Goal: Task Accomplishment & Management: Manage account settings

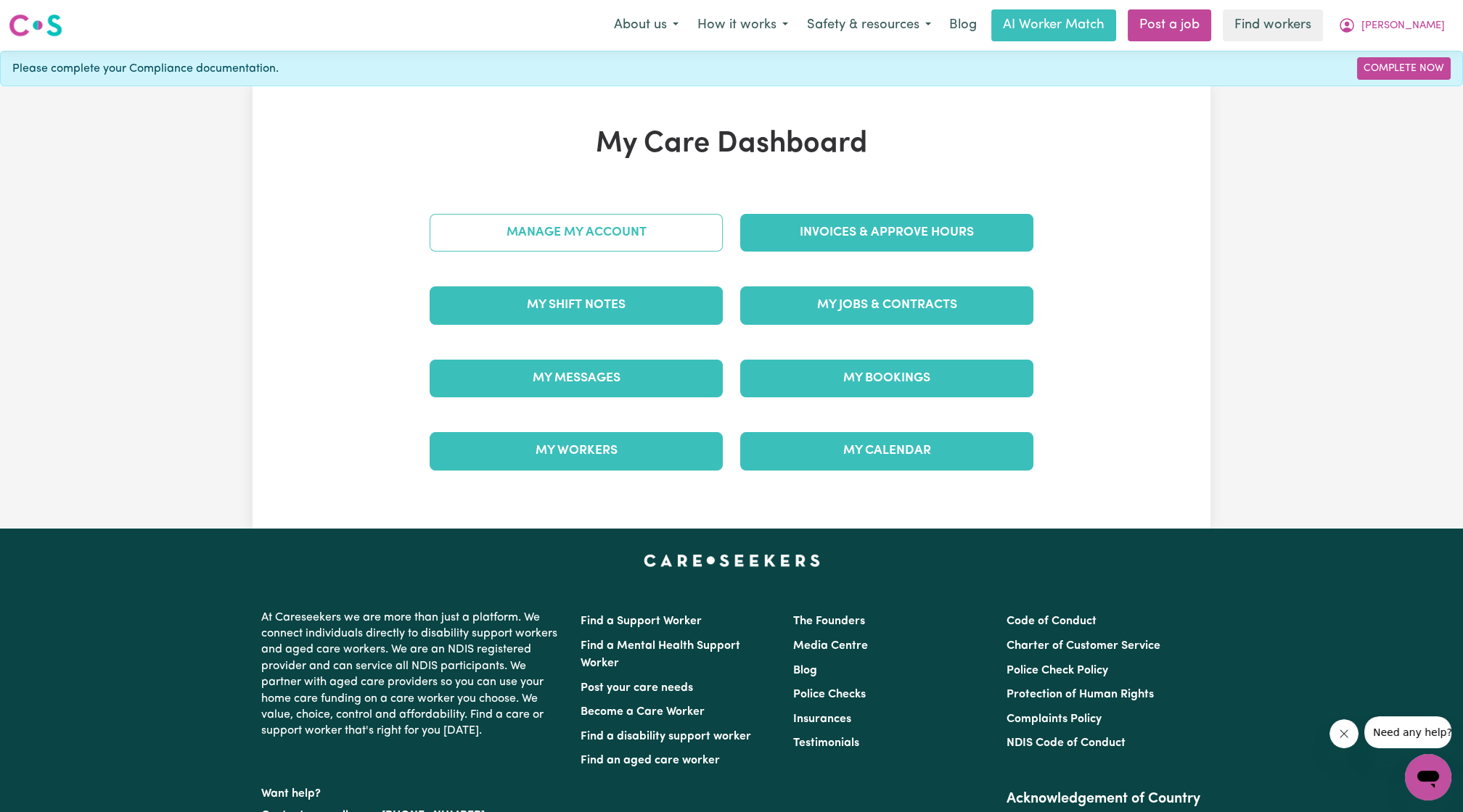
click at [620, 234] on link "Manage My Account" at bounding box center [576, 232] width 293 height 38
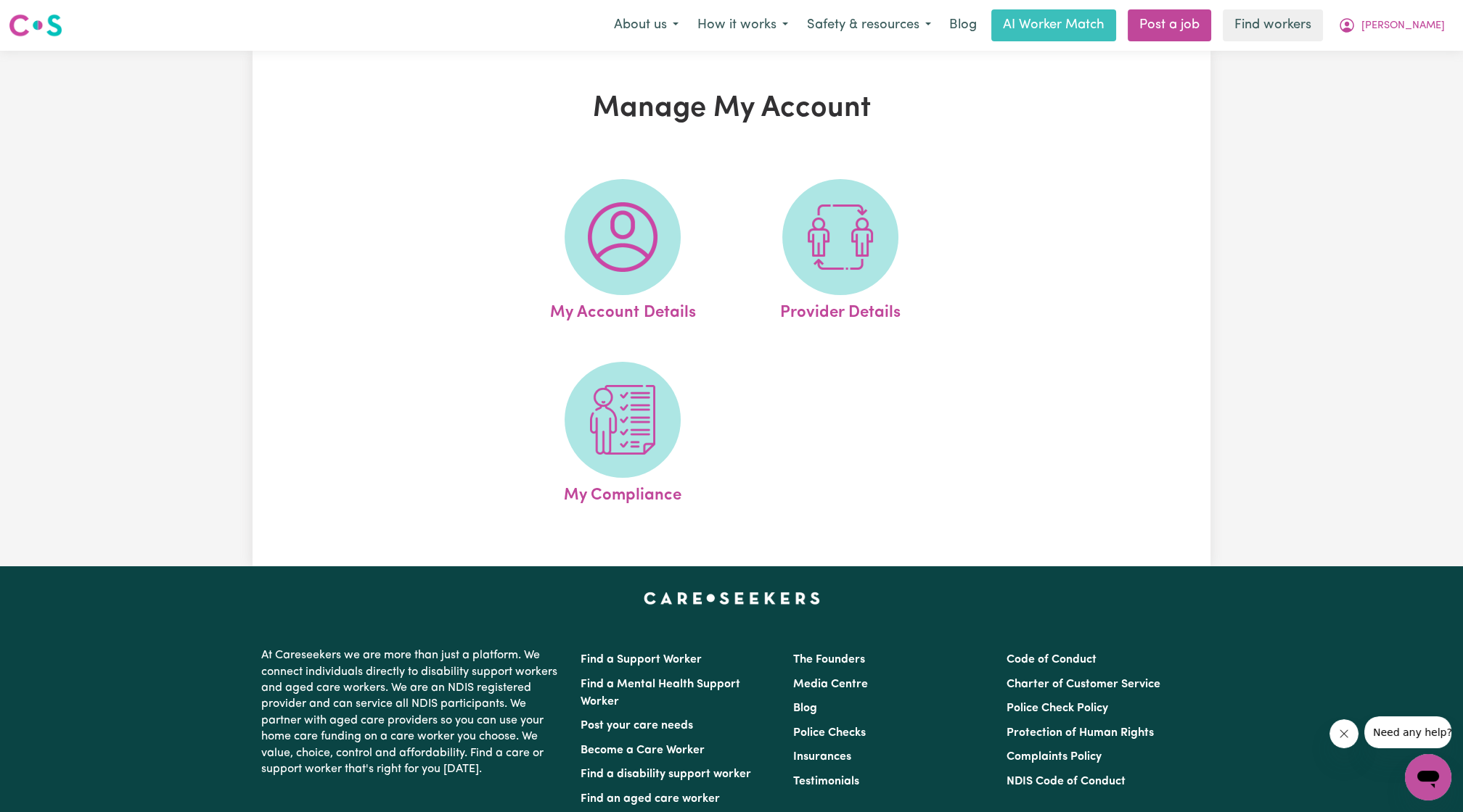
click at [961, 277] on div "My Account Details Provider Details My Compliance" at bounding box center [731, 343] width 532 height 364
click at [875, 276] on span at bounding box center [839, 237] width 116 height 116
select select "PRIVATELY"
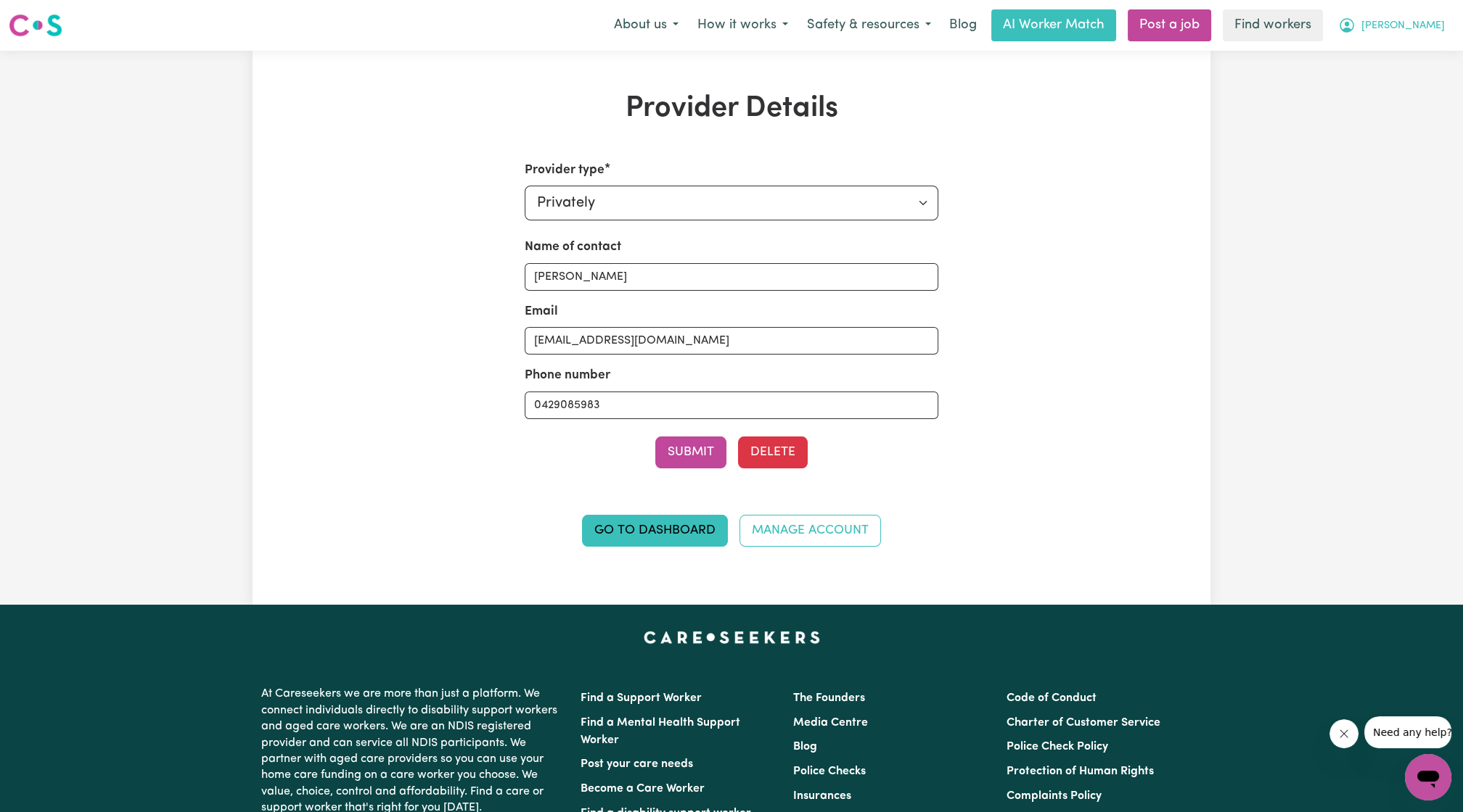
click at [1428, 32] on span "[PERSON_NAME]" at bounding box center [1403, 26] width 83 height 16
click at [1381, 81] on link "Logout" at bounding box center [1396, 83] width 115 height 28
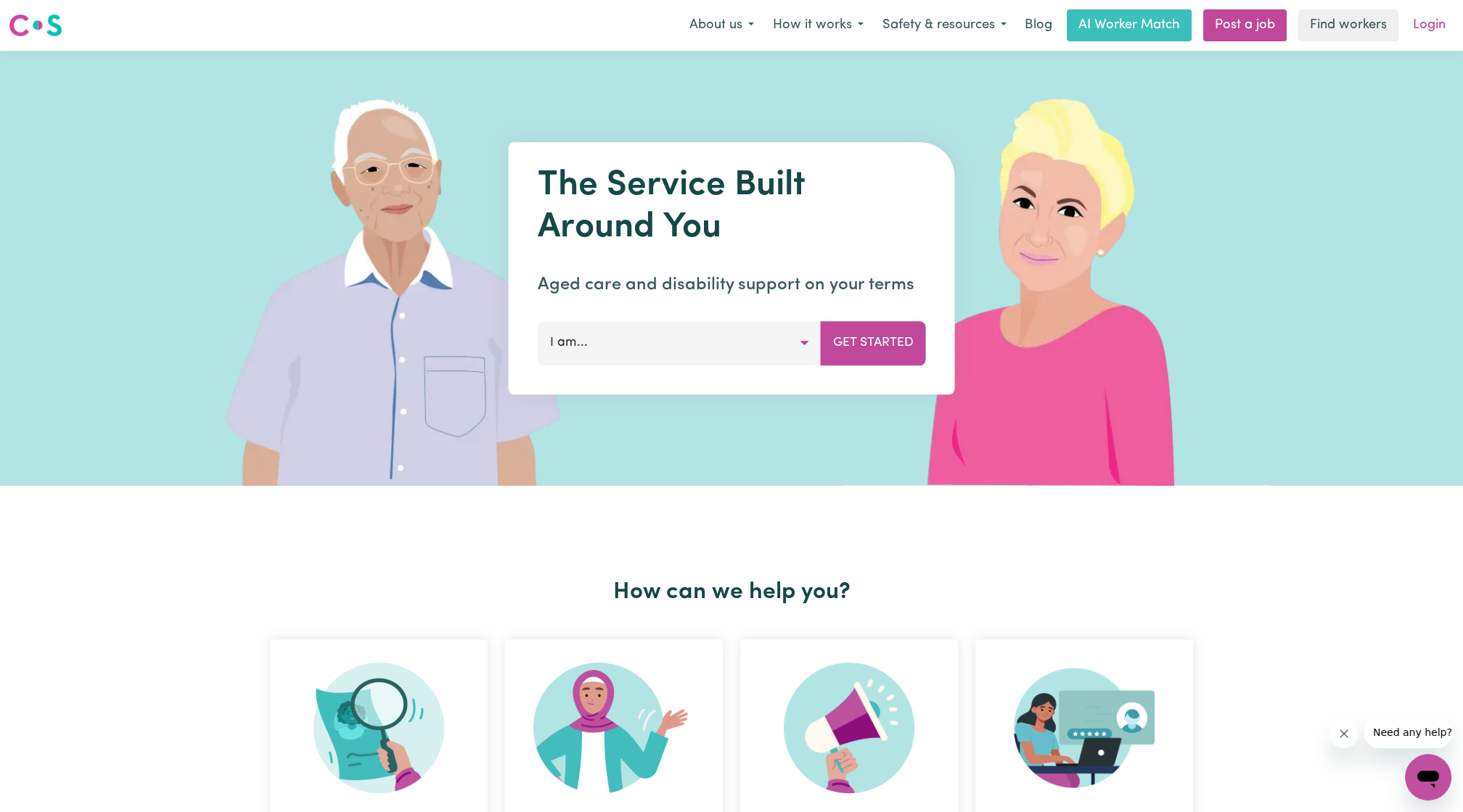
click at [1416, 39] on link "Login" at bounding box center [1429, 25] width 50 height 32
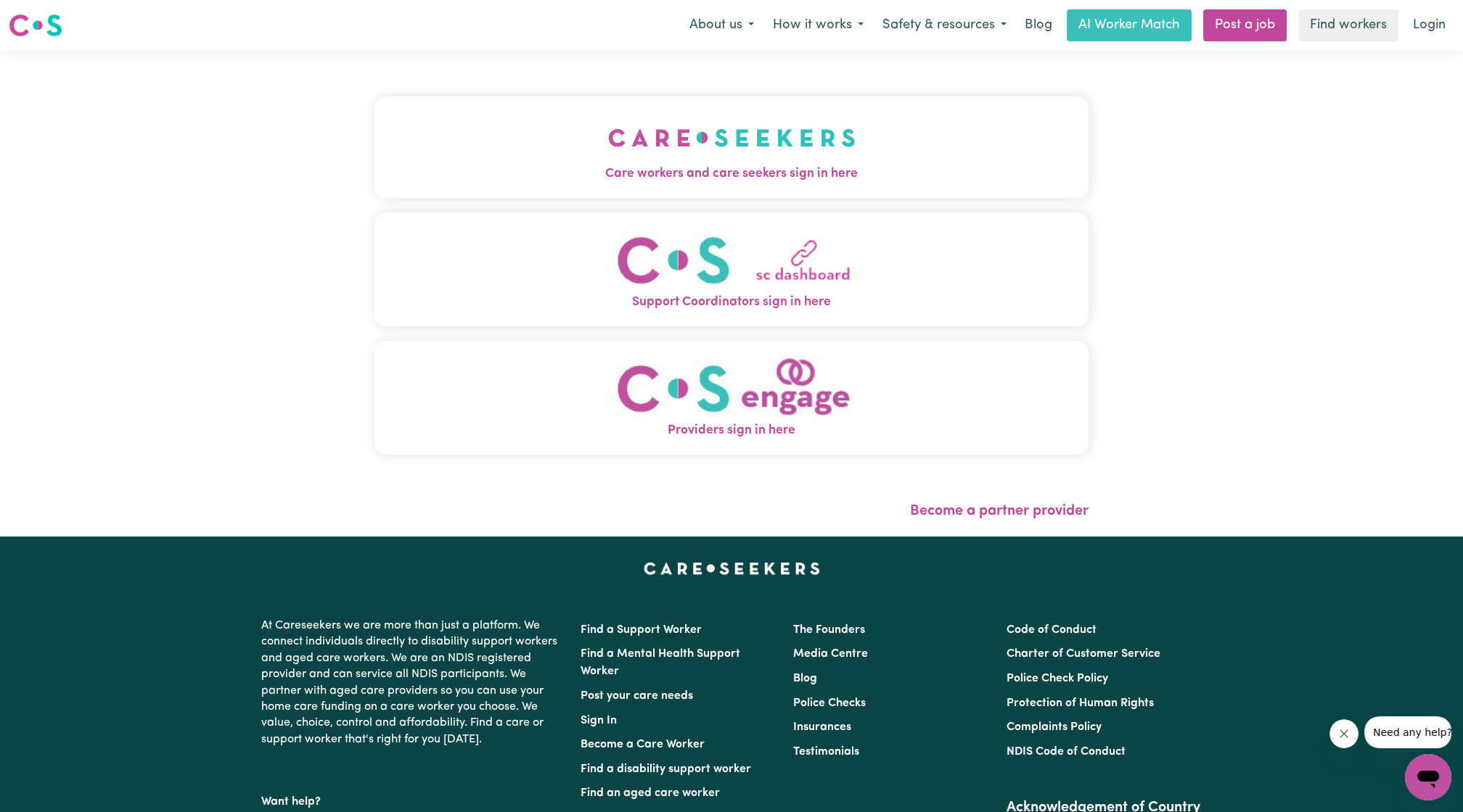
click at [697, 213] on button "Support Coordinators sign in here" at bounding box center [732, 269] width 714 height 114
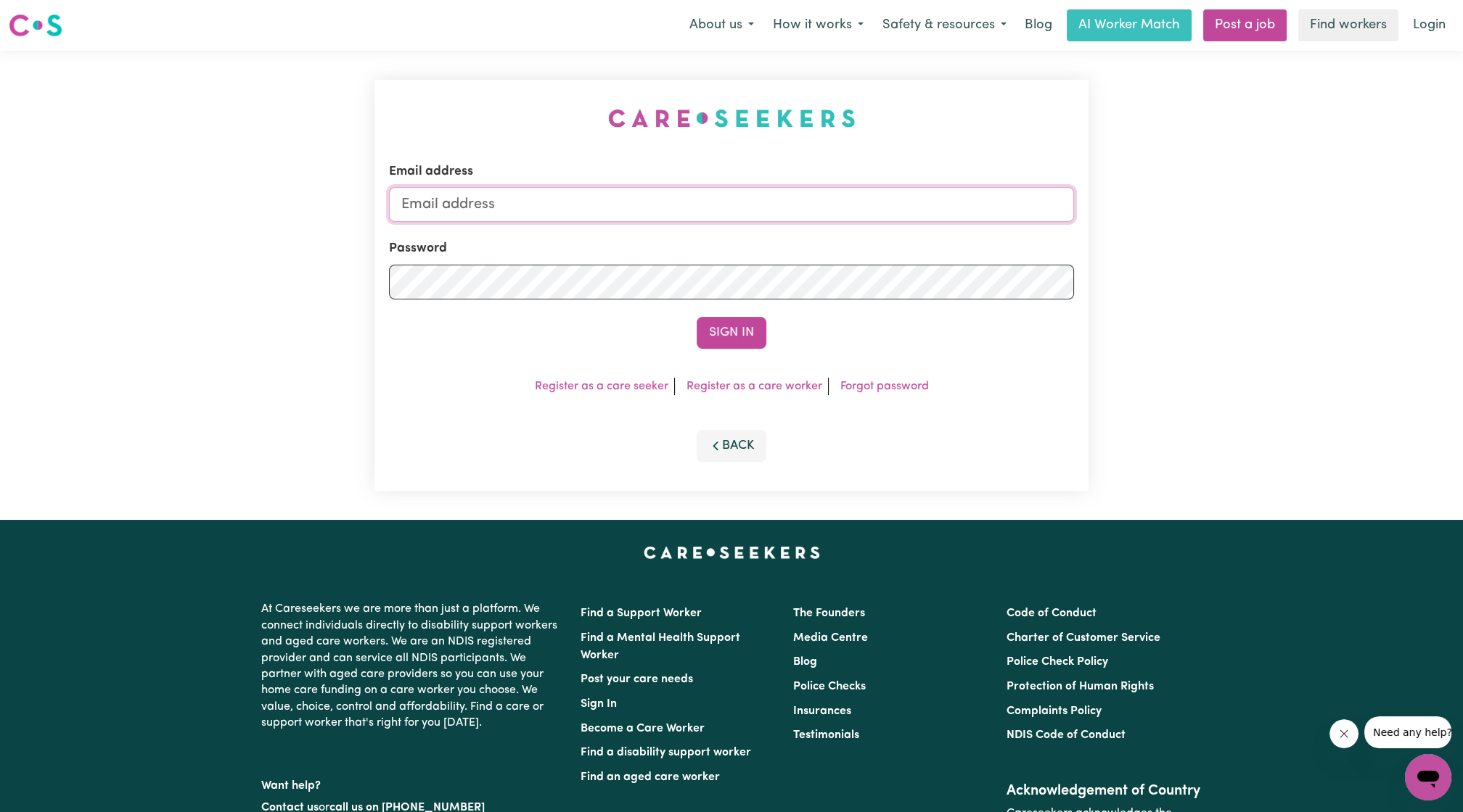
click at [691, 209] on input "Email address" at bounding box center [731, 204] width 685 height 35
drag, startPoint x: 479, startPoint y: 204, endPoint x: 752, endPoint y: 215, distance: 273.2
click at [750, 215] on input "[EMAIL_ADDRESS][PERSON_NAME][DOMAIN_NAME]" at bounding box center [731, 204] width 685 height 35
type input "[EMAIL_ADDRESS][DOMAIN_NAME]"
click at [751, 335] on button "Sign In" at bounding box center [731, 333] width 69 height 32
